Goal: Transaction & Acquisition: Purchase product/service

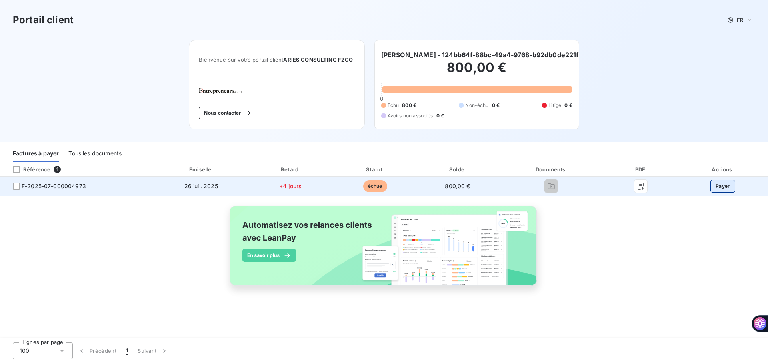
click at [718, 187] on button "Payer" at bounding box center [722, 186] width 25 height 13
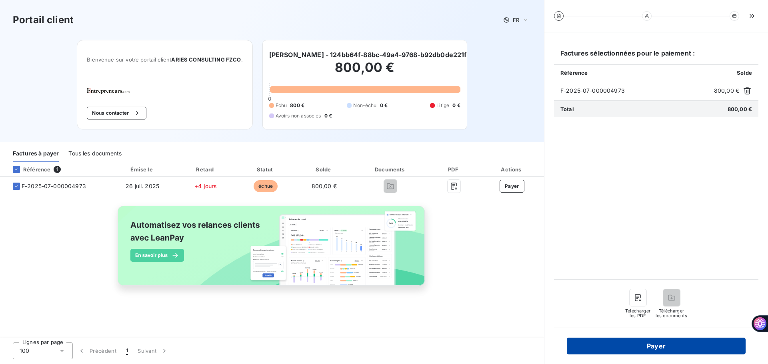
click at [647, 348] on button "Payer" at bounding box center [656, 346] width 179 height 17
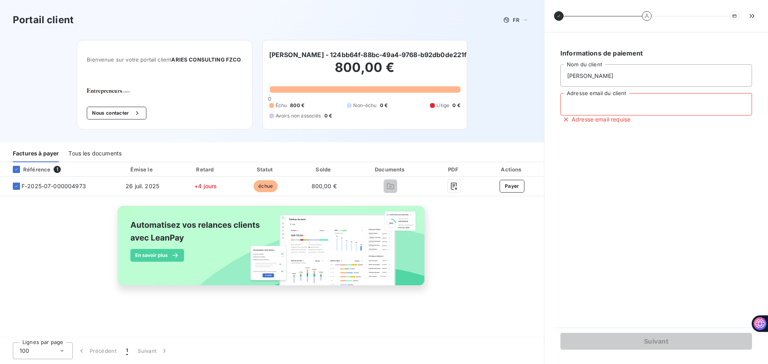
click at [586, 106] on input "Adresse email du client" at bounding box center [656, 104] width 192 height 22
type input "[EMAIL_ADDRESS][DOMAIN_NAME]"
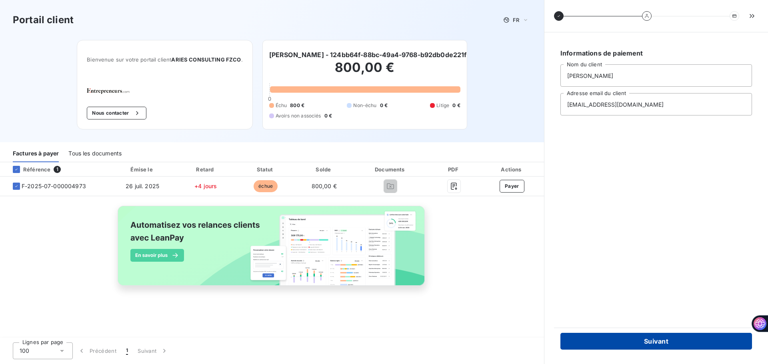
click at [635, 341] on button "Suivant" at bounding box center [656, 341] width 192 height 17
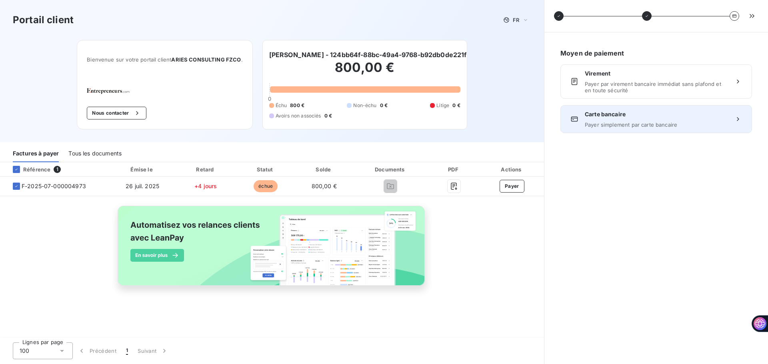
click at [636, 127] on span "Payer simplement par carte bancaire" at bounding box center [656, 125] width 143 height 6
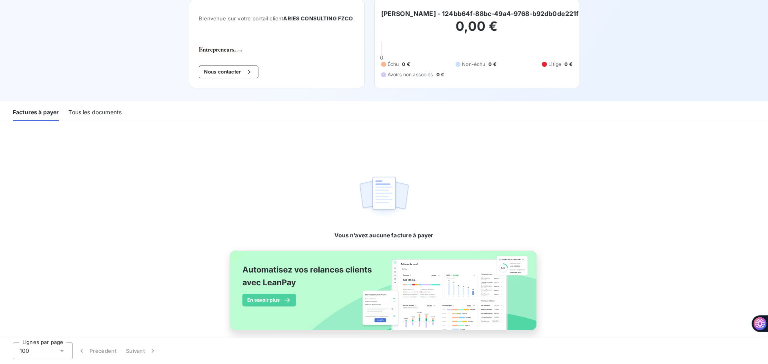
scroll to position [52, 0]
